Goal: Find specific page/section: Find specific page/section

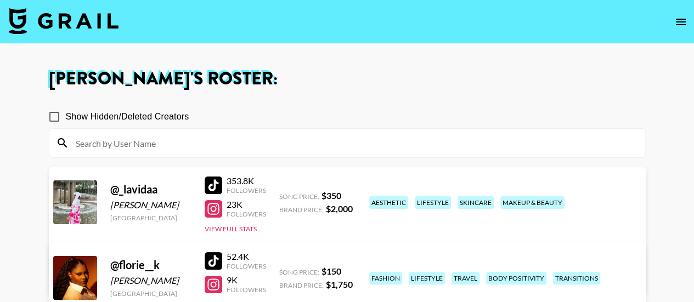
click at [166, 206] on div "[PERSON_NAME]" at bounding box center [150, 205] width 81 height 11
copy div "Omotosho"
click at [145, 281] on div "[PERSON_NAME]" at bounding box center [150, 280] width 81 height 11
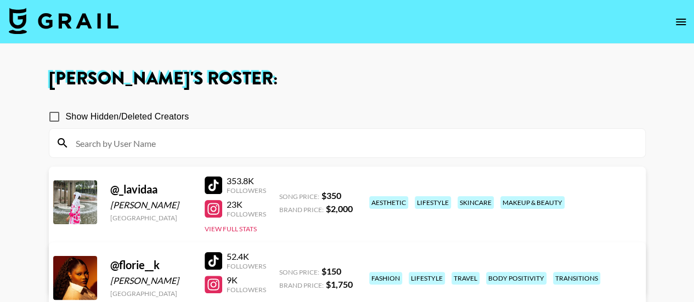
click at [145, 281] on div "[PERSON_NAME]" at bounding box center [150, 280] width 81 height 11
click at [570, 123] on div "Show Hidden/Deleted Creators" at bounding box center [347, 116] width 597 height 23
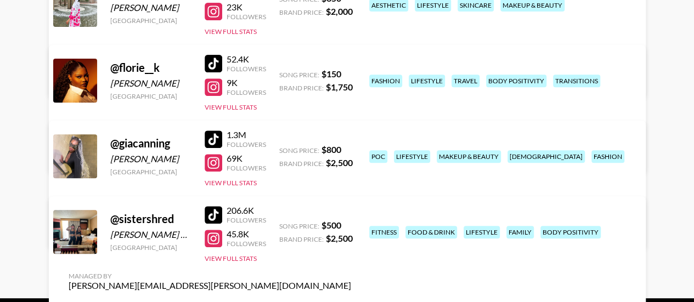
scroll to position [176, 0]
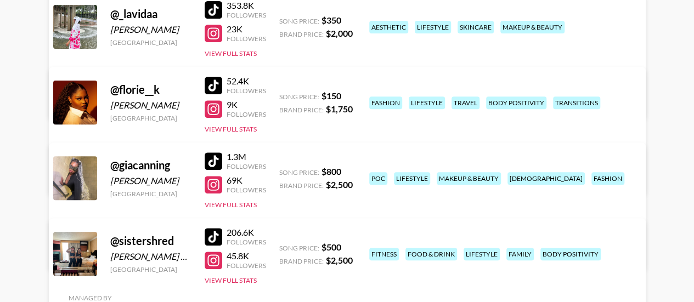
click at [162, 26] on div "[PERSON_NAME]" at bounding box center [150, 29] width 81 height 11
copy div "Omotosho"
